Goal: Contribute content

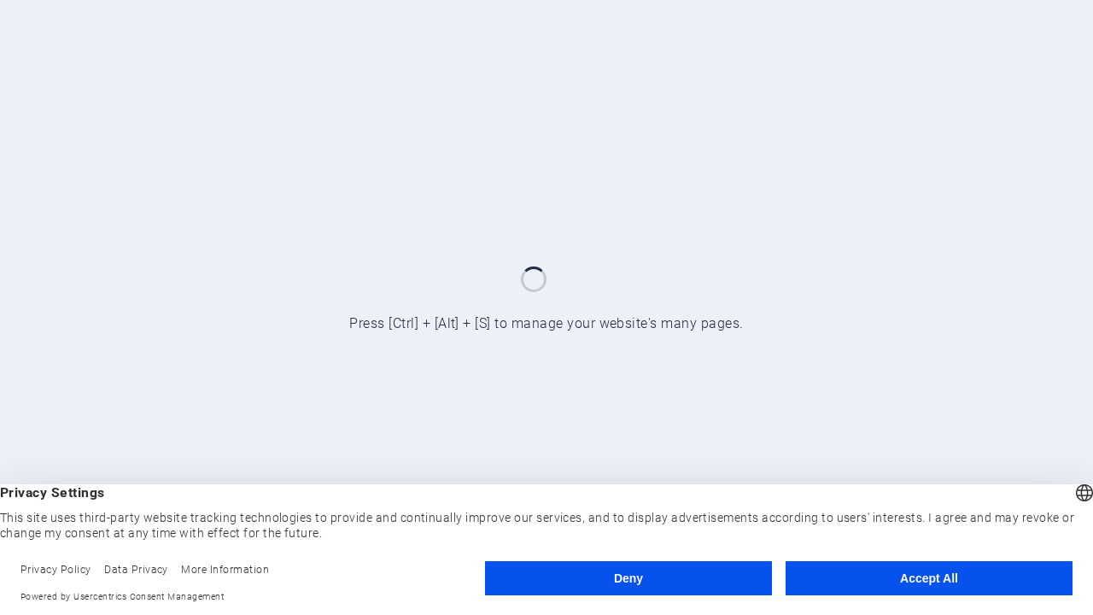
click at [629, 578] on button "Deny" at bounding box center [628, 578] width 287 height 34
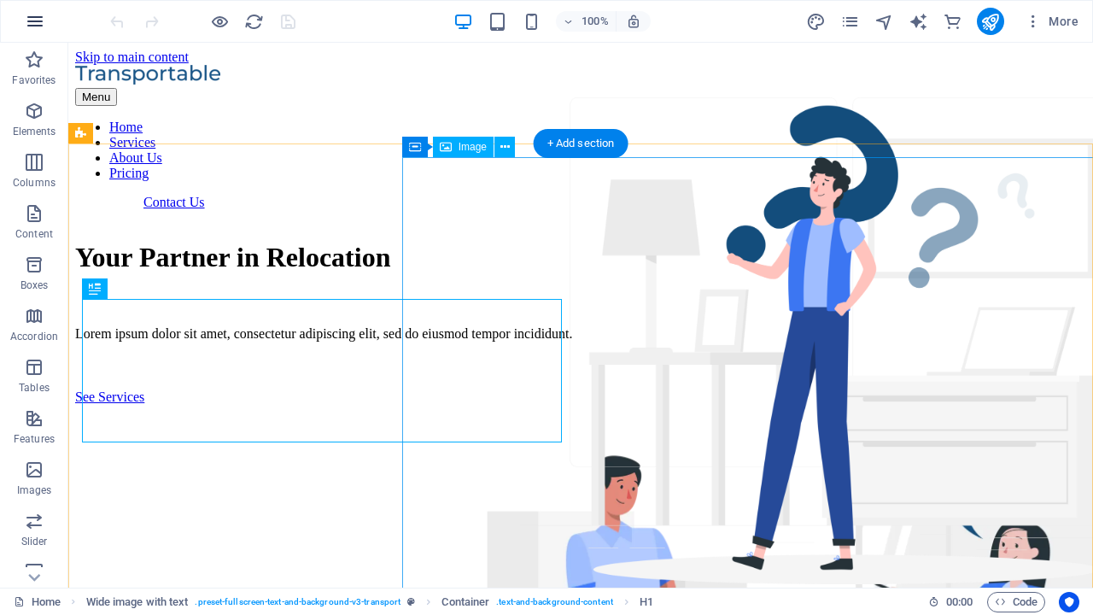
click at [35, 21] on icon "button" at bounding box center [35, 21] width 20 height 20
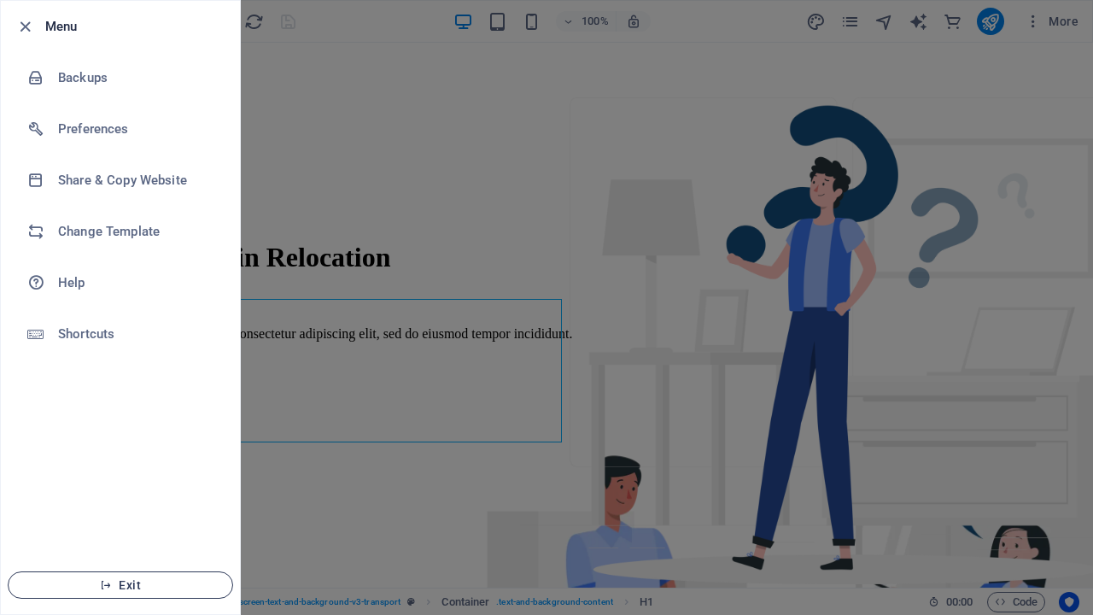
click at [120, 585] on span "Exit" at bounding box center [120, 585] width 196 height 14
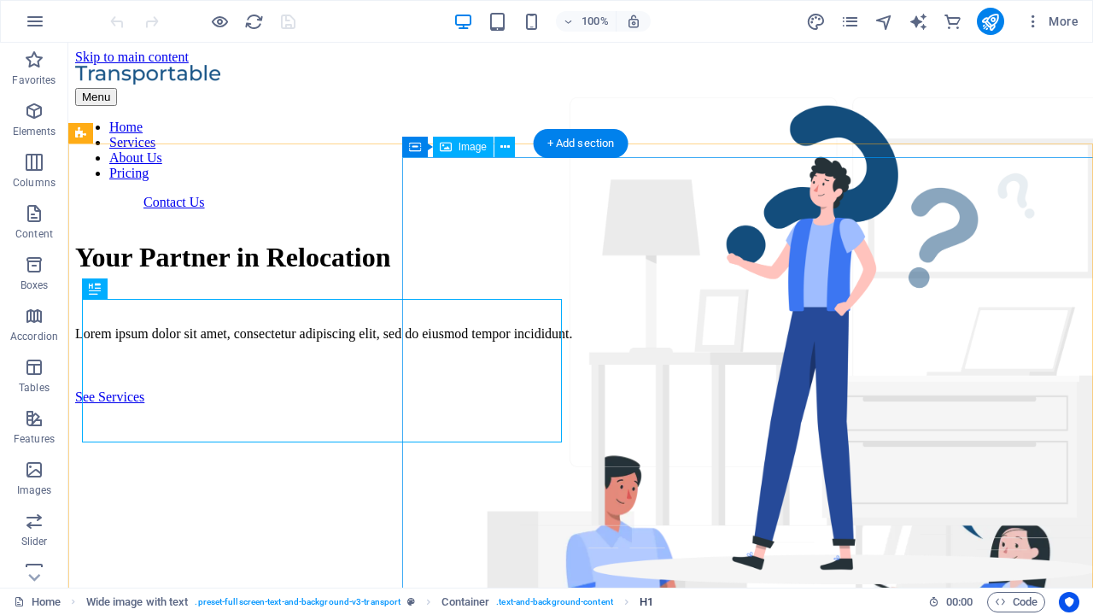
click at [646, 601] on span "H1" at bounding box center [647, 602] width 14 height 20
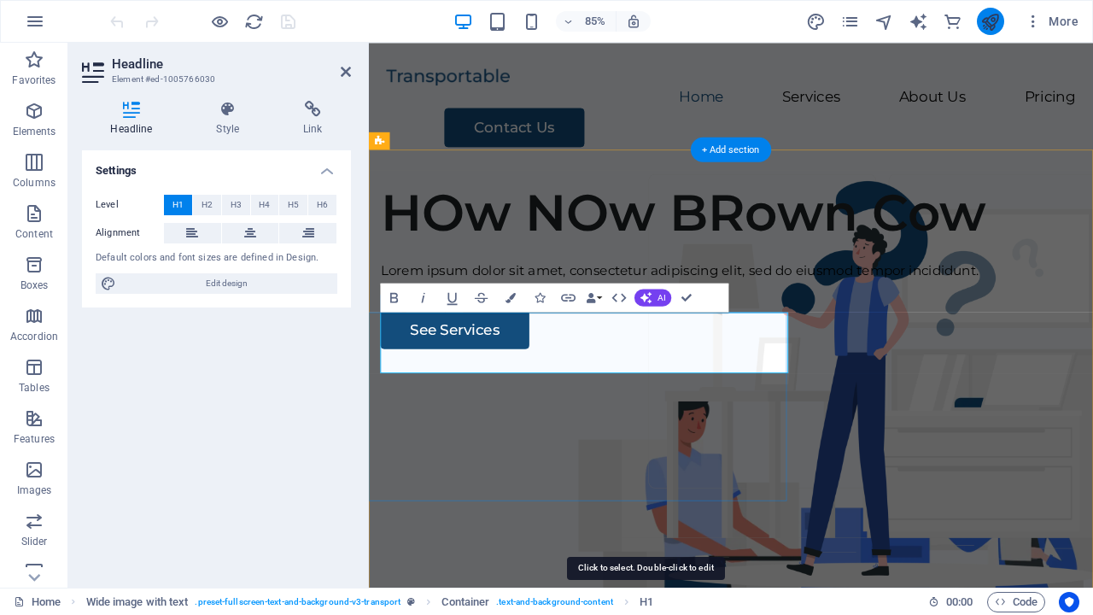
click at [990, 21] on icon "publish" at bounding box center [990, 22] width 20 height 20
checkbox input "false"
